Goal: Communication & Community: Connect with others

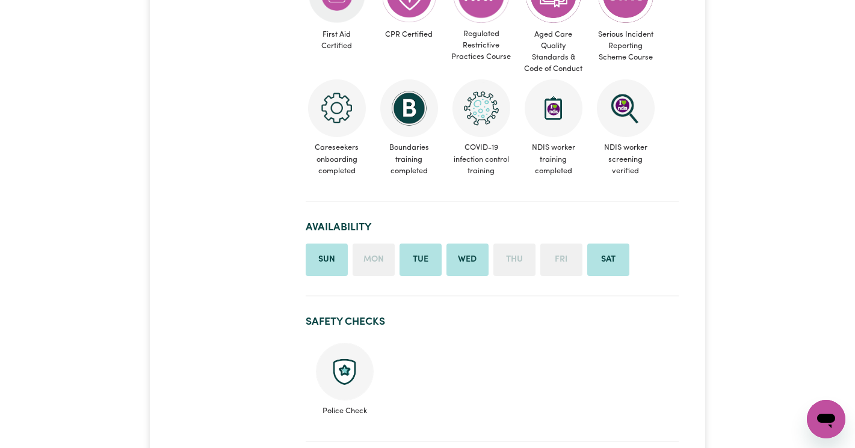
scroll to position [692, 0]
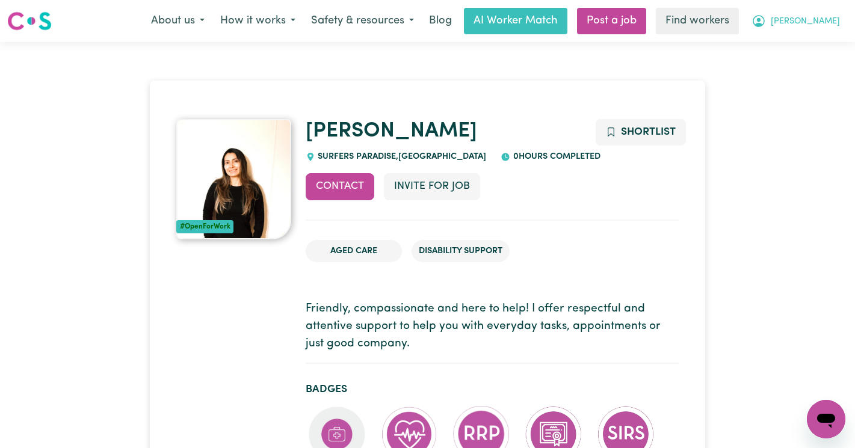
click at [766, 22] on icon "My Account" at bounding box center [758, 21] width 14 height 14
click at [810, 70] on link "Logout" at bounding box center [799, 69] width 95 height 23
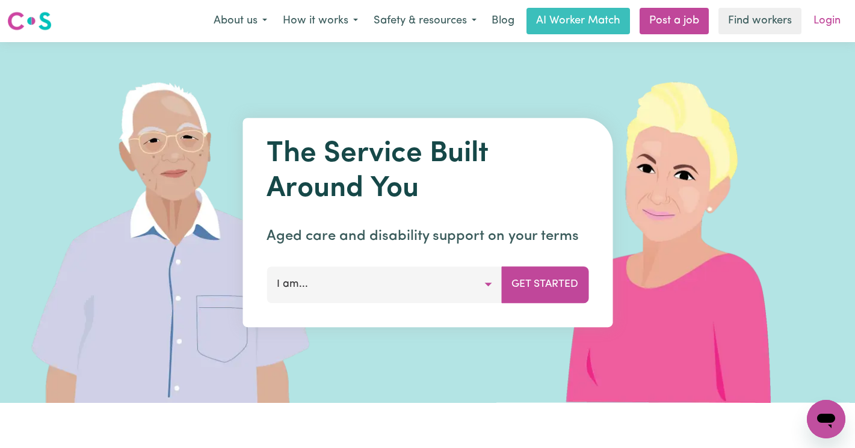
click at [836, 19] on link "Login" at bounding box center [827, 21] width 42 height 26
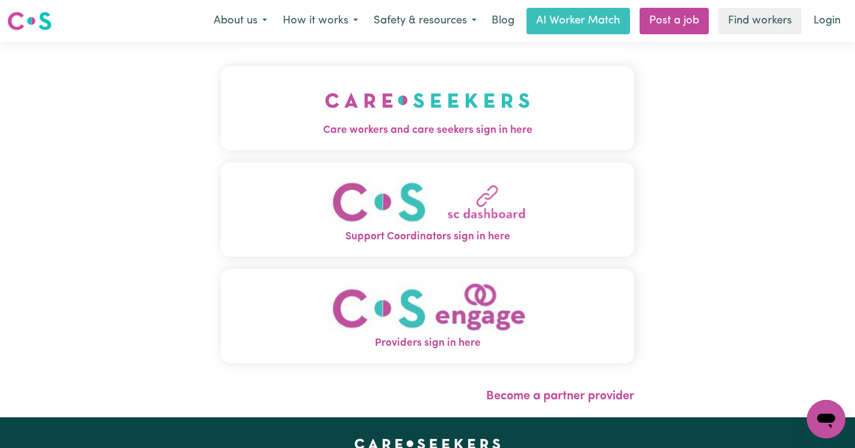
click at [221, 131] on span "Care workers and care seekers sign in here" at bounding box center [427, 131] width 413 height 16
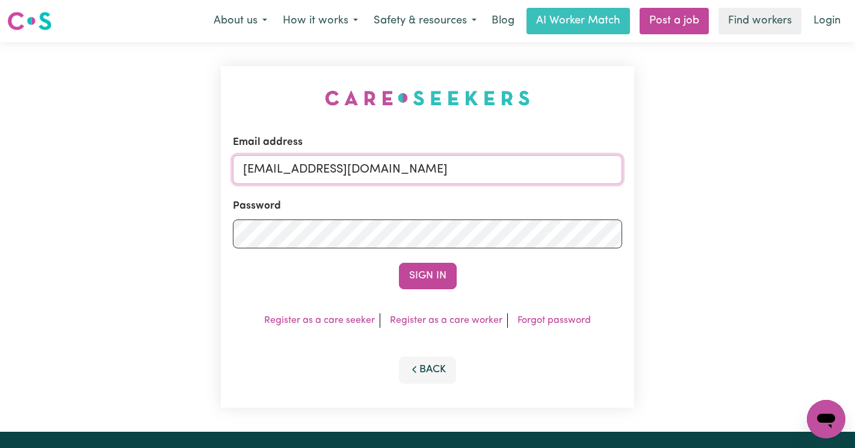
click at [522, 172] on input "superuser~TinaSoolefueVC@careseekers.com.au" at bounding box center [427, 169] width 389 height 29
drag, startPoint x: 555, startPoint y: 170, endPoint x: 310, endPoint y: 168, distance: 244.2
click at [310, 168] on input "superuser~TinaSoolefueVC@careseekers.com.au" at bounding box center [427, 169] width 389 height 29
type input "superuser~MartiCF@careseekers.com.au"
click at [429, 276] on button "Sign In" at bounding box center [428, 276] width 58 height 26
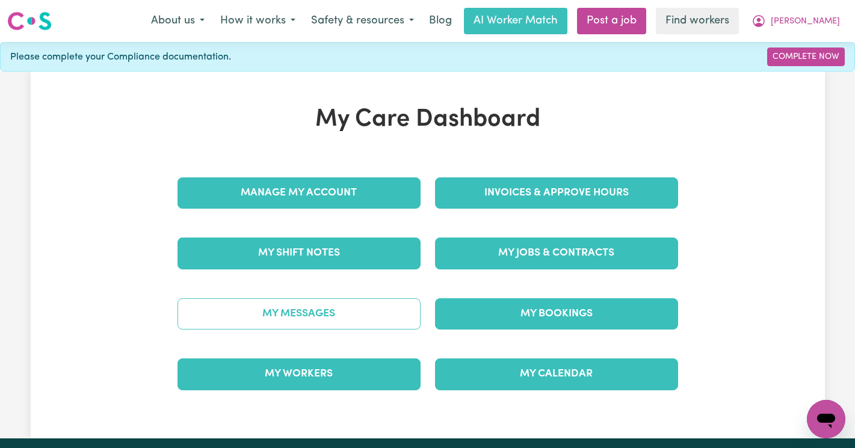
click at [362, 321] on link "My Messages" at bounding box center [298, 313] width 243 height 31
